Goal: Information Seeking & Learning: Learn about a topic

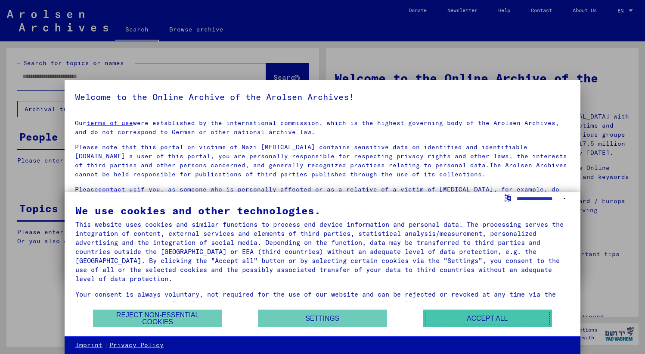
click at [479, 317] on button "Accept all" at bounding box center [487, 318] width 129 height 18
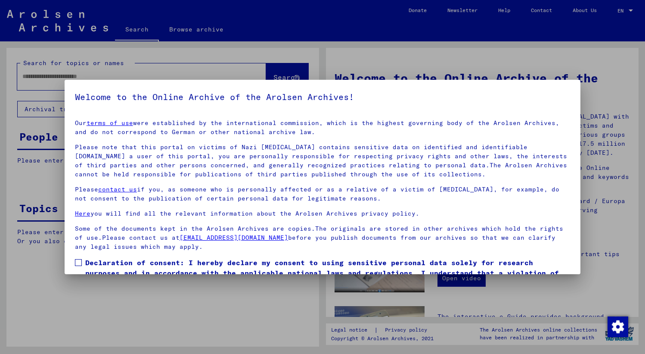
click at [182, 305] on div at bounding box center [322, 177] width 645 height 354
click at [16, 72] on div at bounding box center [322, 177] width 645 height 354
click at [28, 74] on div at bounding box center [322, 177] width 645 height 354
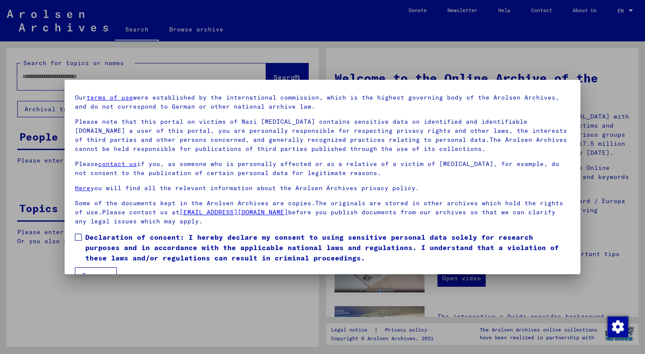
scroll to position [45, 0]
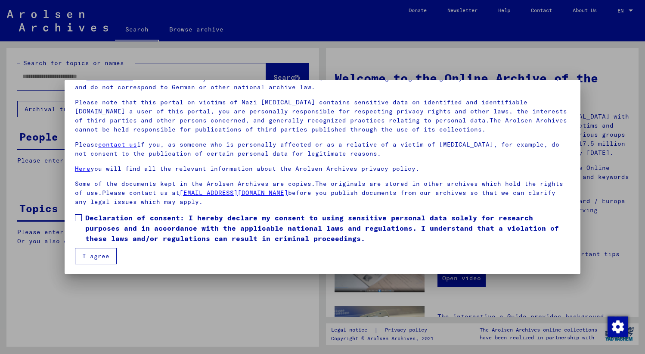
click at [75, 218] on span at bounding box center [78, 217] width 7 height 7
click at [85, 253] on button "I agree" at bounding box center [96, 256] width 42 height 16
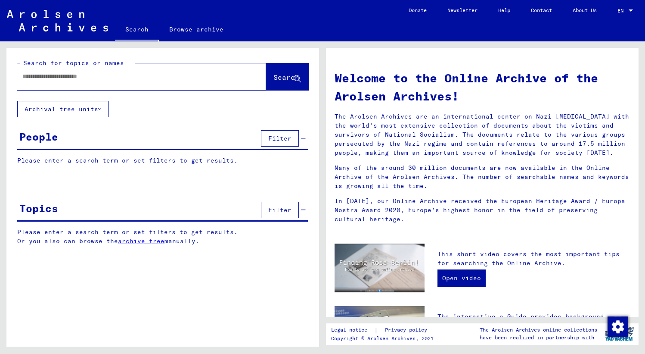
click at [100, 109] on icon at bounding box center [99, 109] width 3 height 6
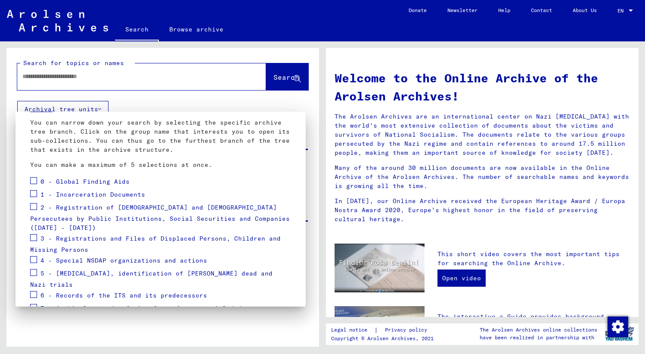
scroll to position [91, 0]
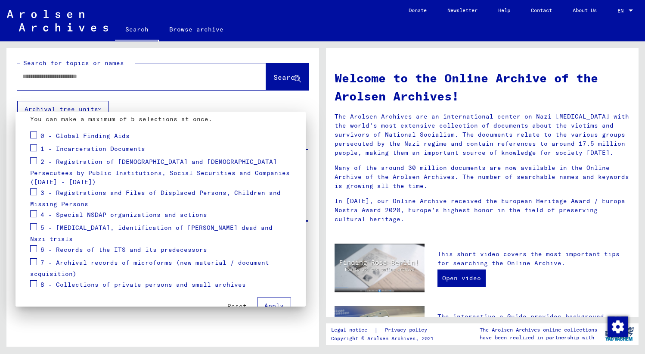
click at [630, 11] on div at bounding box center [322, 177] width 645 height 354
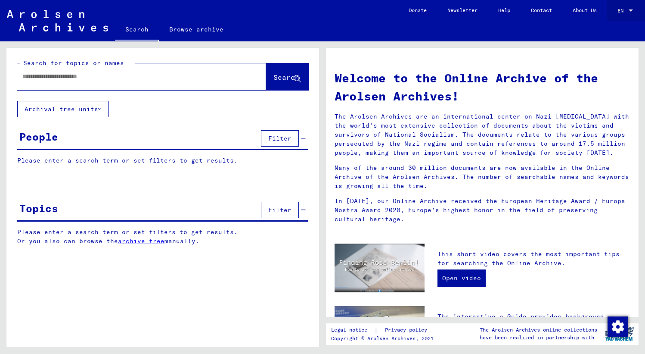
click at [621, 9] on span "EN" at bounding box center [622, 11] width 9 height 6
click at [605, 16] on span "English" at bounding box center [609, 15] width 21 height 6
click at [178, 30] on link "Browse archive" at bounding box center [196, 29] width 75 height 21
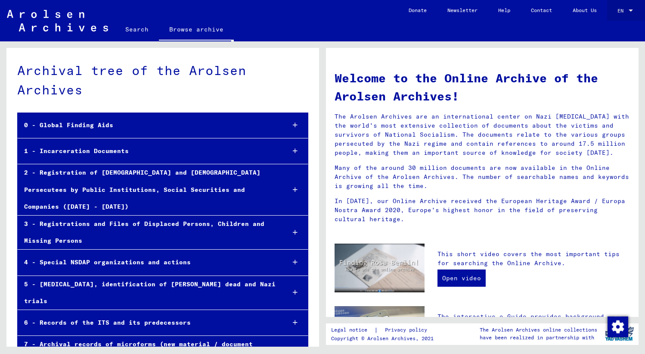
click at [622, 11] on mat-select-trigger "EN" at bounding box center [621, 10] width 6 height 6
click at [622, 11] on span "English" at bounding box center [616, 15] width 35 height 16
drag, startPoint x: 336, startPoint y: 115, endPoint x: 377, endPoint y: 221, distance: 113.2
click at [377, 221] on div "Welcome to the Online Archive of the Arolsen Archives! The Arolsen Archives are…" at bounding box center [482, 145] width 308 height 169
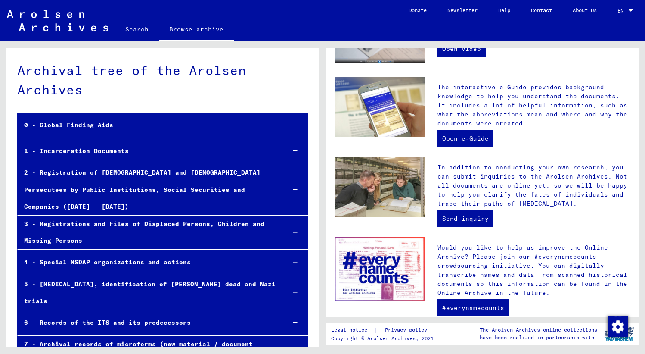
scroll to position [269, 0]
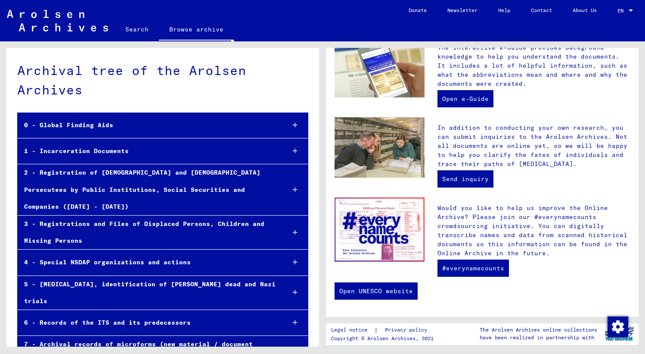
click at [9, 119] on div "Archival tree of the Arolsen Archives 0 - Global Finding Aids 1 - Incarceration…" at bounding box center [162, 227] width 313 height 359
click at [293, 127] on icon at bounding box center [295, 125] width 5 height 6
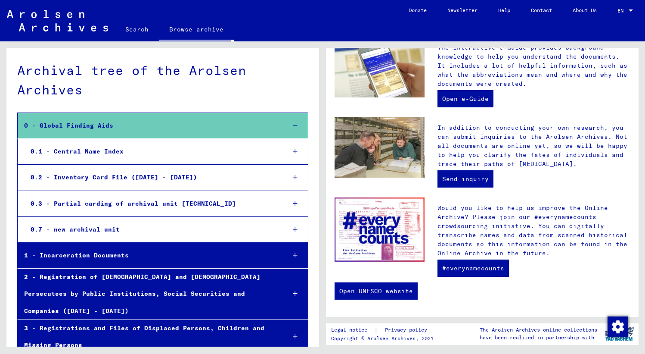
click at [293, 204] on icon at bounding box center [295, 203] width 5 height 6
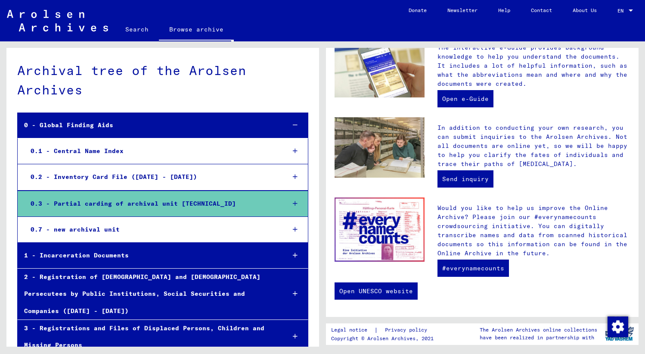
click at [73, 202] on div "0.3 - Partial carding of archival unit [TECHNICAL_ID]" at bounding box center [151, 203] width 254 height 17
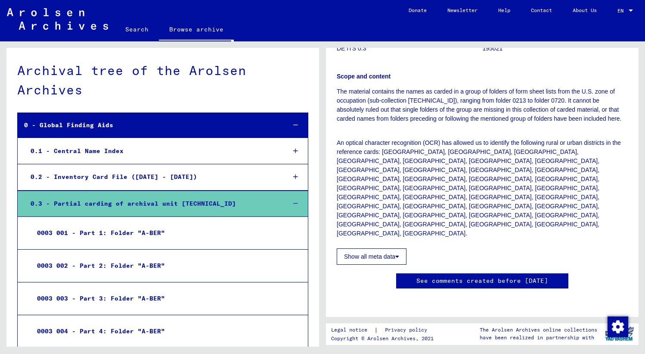
click at [52, 125] on div "0 - Global Finding Aids" at bounding box center [148, 125] width 261 height 17
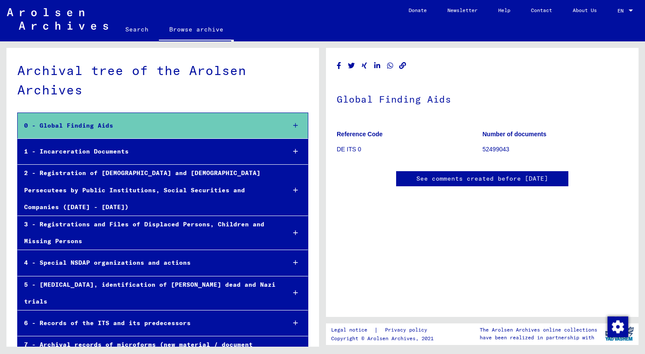
scroll to position [1100, 0]
click at [293, 125] on icon at bounding box center [295, 125] width 5 height 6
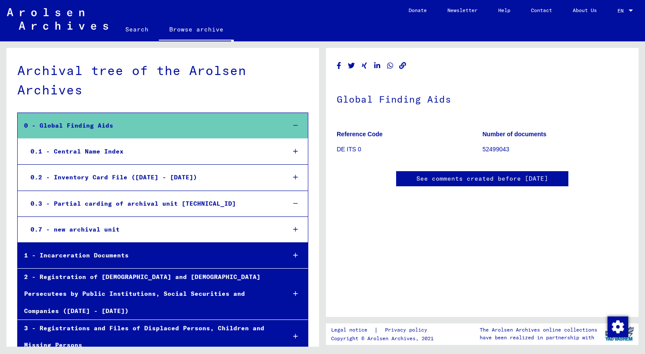
click at [73, 175] on div "0.2 - Inventory Card File ([DATE] - [DATE])" at bounding box center [151, 177] width 255 height 17
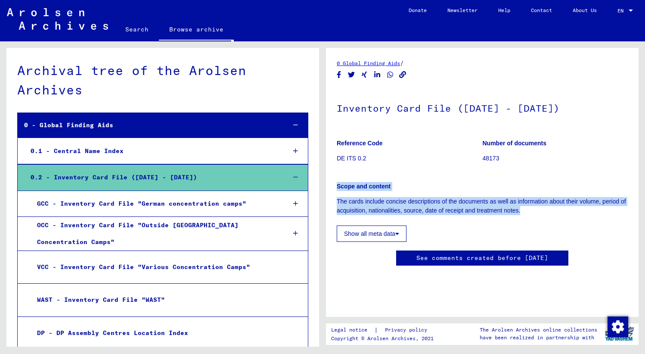
drag, startPoint x: 333, startPoint y: 186, endPoint x: 543, endPoint y: 214, distance: 211.2
click at [543, 214] on yv-its-full-details "0 Global Finding Aids / Inventory Card File ([DATE] - [DATE]) Reference Code DE…" at bounding box center [482, 171] width 313 height 224
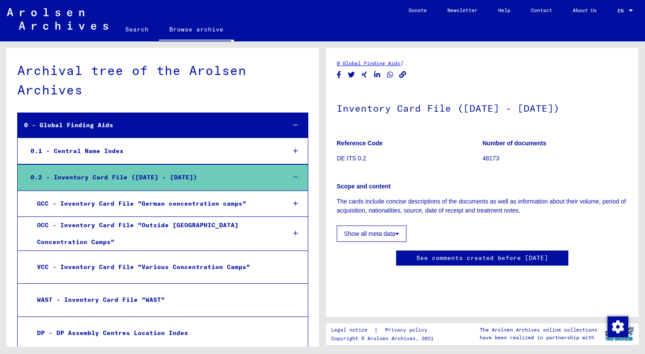
click at [84, 152] on div "0.1 - Central Name Index" at bounding box center [151, 151] width 255 height 17
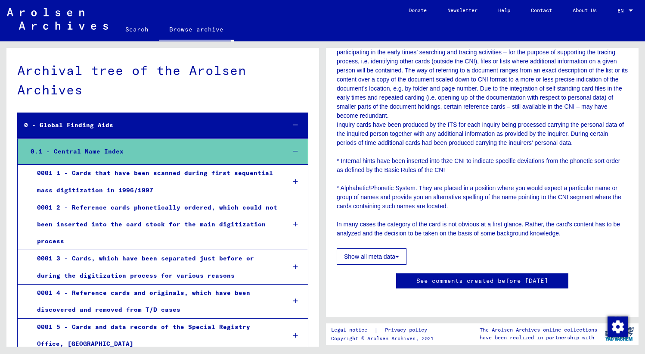
scroll to position [367, 0]
click at [398, 253] on icon at bounding box center [397, 256] width 4 height 6
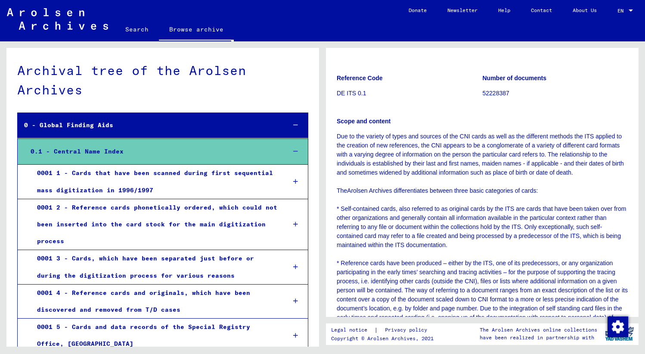
scroll to position [0, 0]
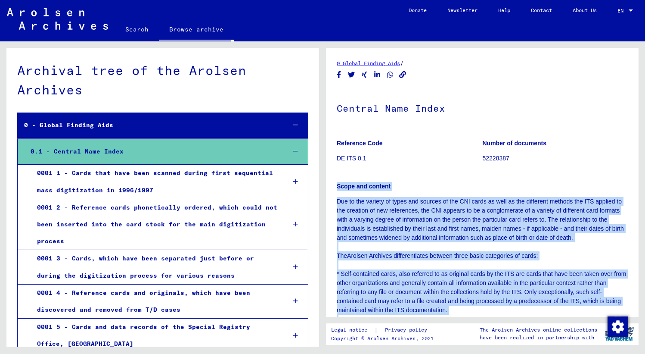
drag, startPoint x: 504, startPoint y: 190, endPoint x: 335, endPoint y: 183, distance: 169.0
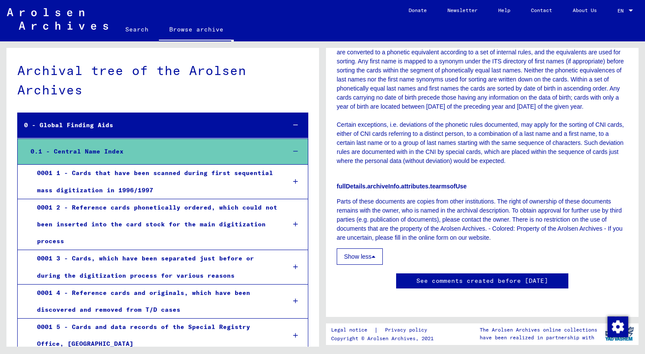
scroll to position [733, 0]
click at [98, 175] on div "0001 1 - Cards that have been scanned during first sequential mass digitization…" at bounding box center [155, 182] width 248 height 34
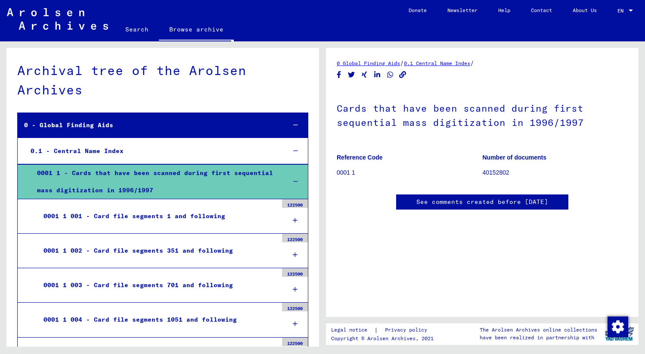
click at [172, 216] on div "0001 1 001 - Card file segments 1 and following" at bounding box center [157, 216] width 241 height 17
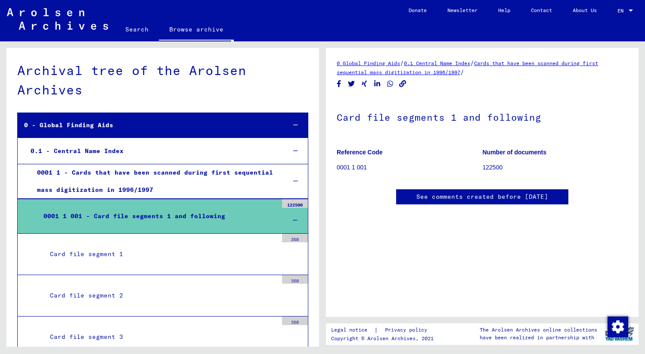
click at [500, 197] on link "See comments created before [DATE]" at bounding box center [483, 196] width 132 height 9
click at [131, 30] on link "Search" at bounding box center [137, 29] width 44 height 21
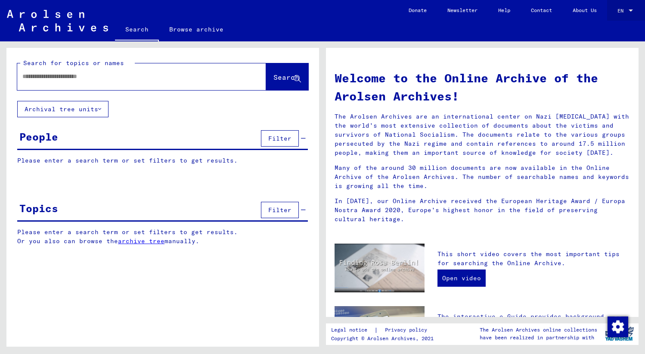
click at [620, 13] on mat-select-trigger "EN" at bounding box center [621, 10] width 6 height 6
click at [290, 27] on div at bounding box center [322, 177] width 645 height 354
